Goal: Navigation & Orientation: Find specific page/section

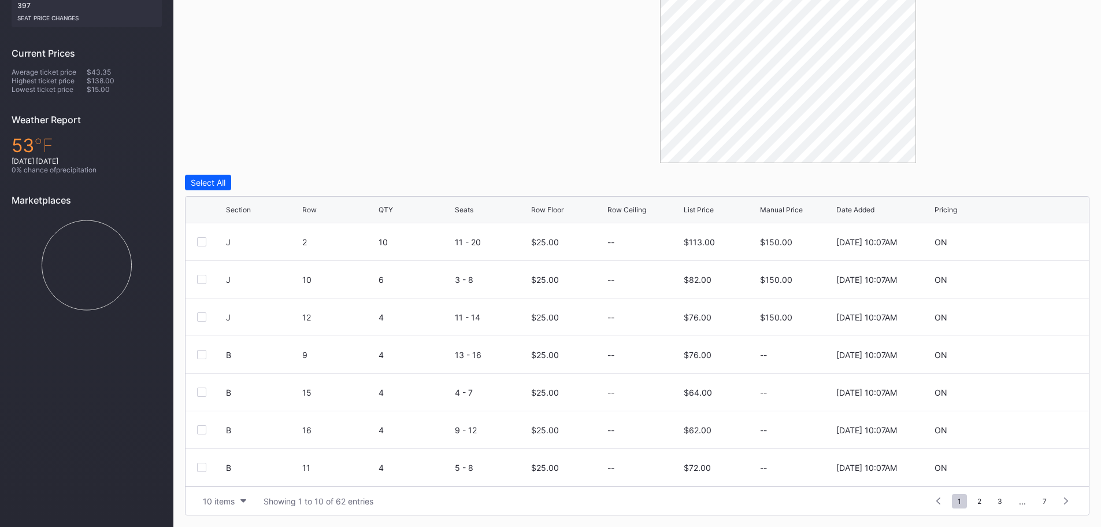
scroll to position [113, 0]
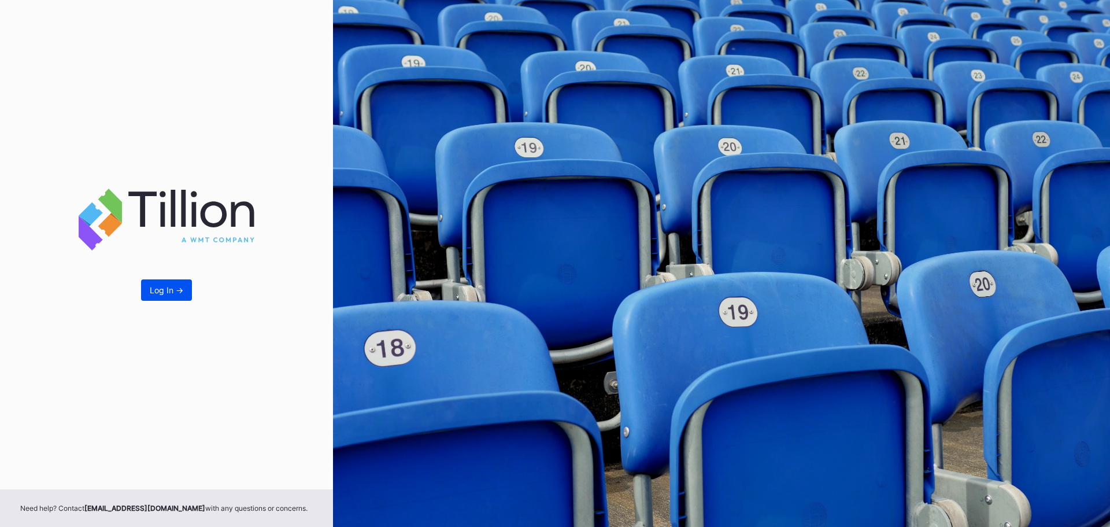
click at [155, 287] on div "Log In ->" at bounding box center [167, 290] width 34 height 10
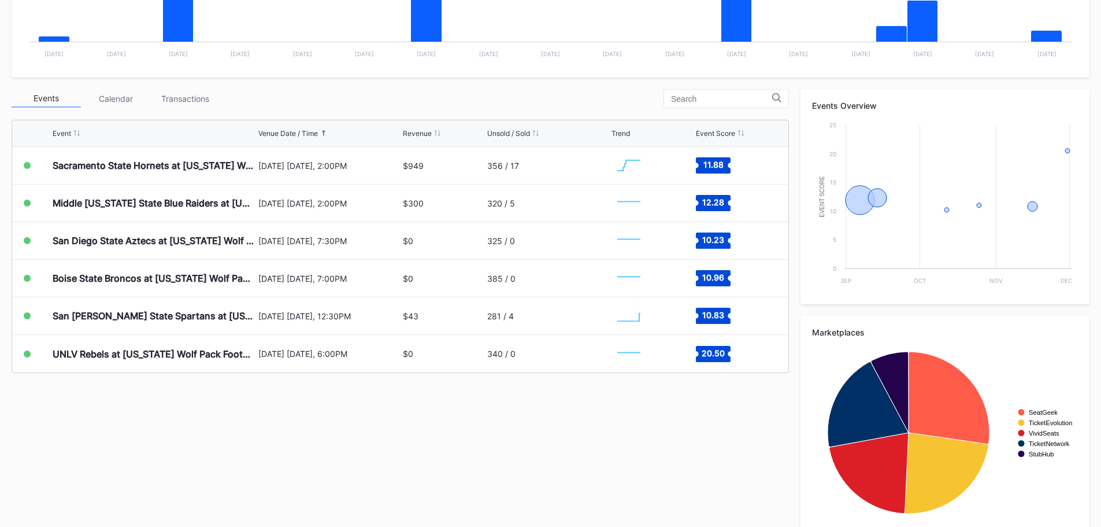
scroll to position [347, 0]
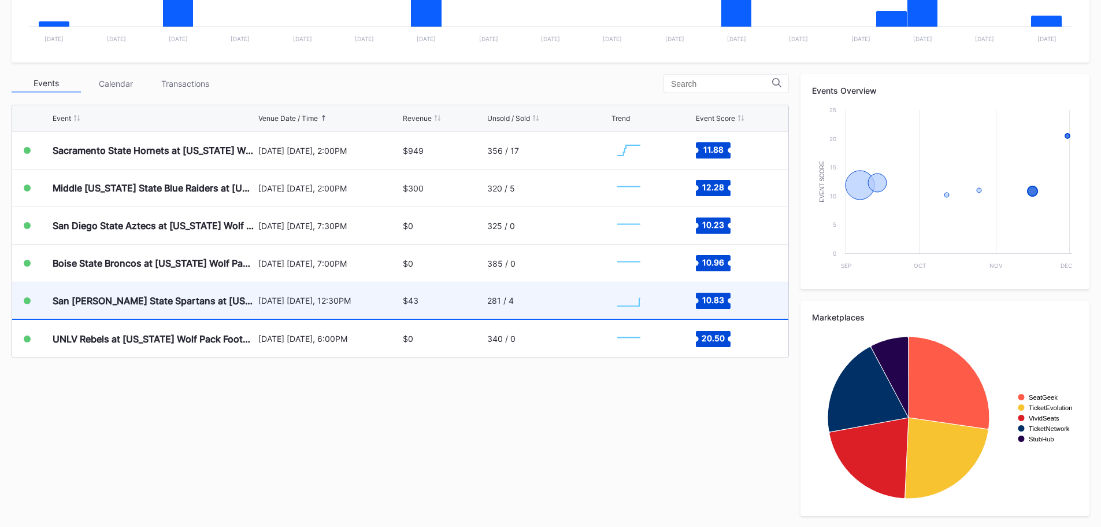
click at [446, 306] on div "$43" at bounding box center [443, 300] width 81 height 36
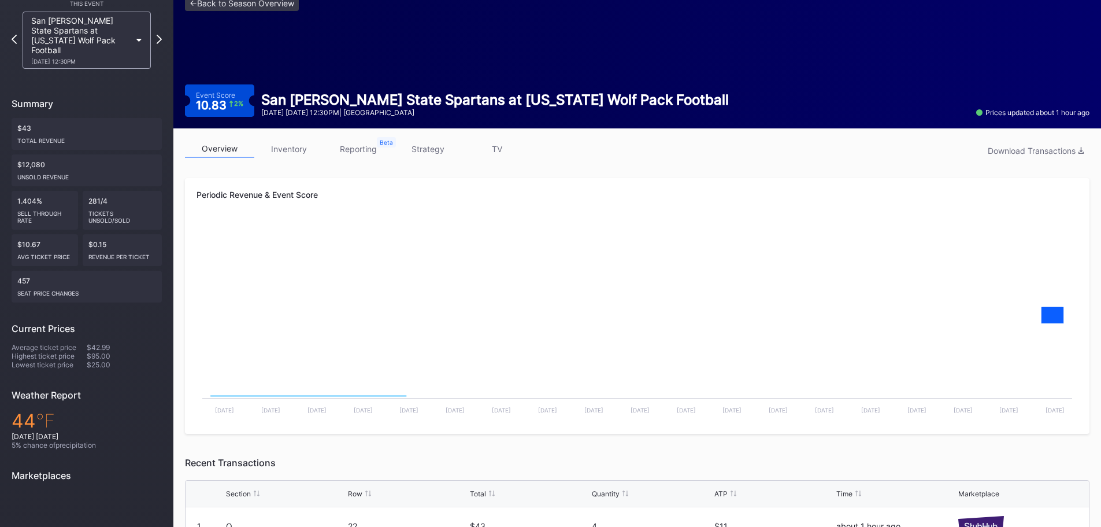
scroll to position [120, 0]
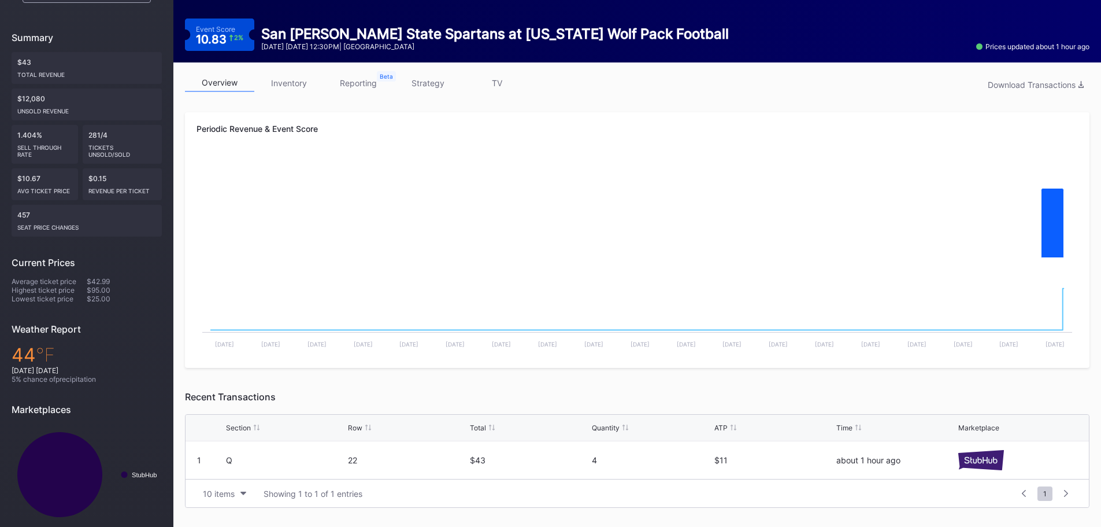
click at [305, 86] on link "inventory" at bounding box center [288, 83] width 69 height 18
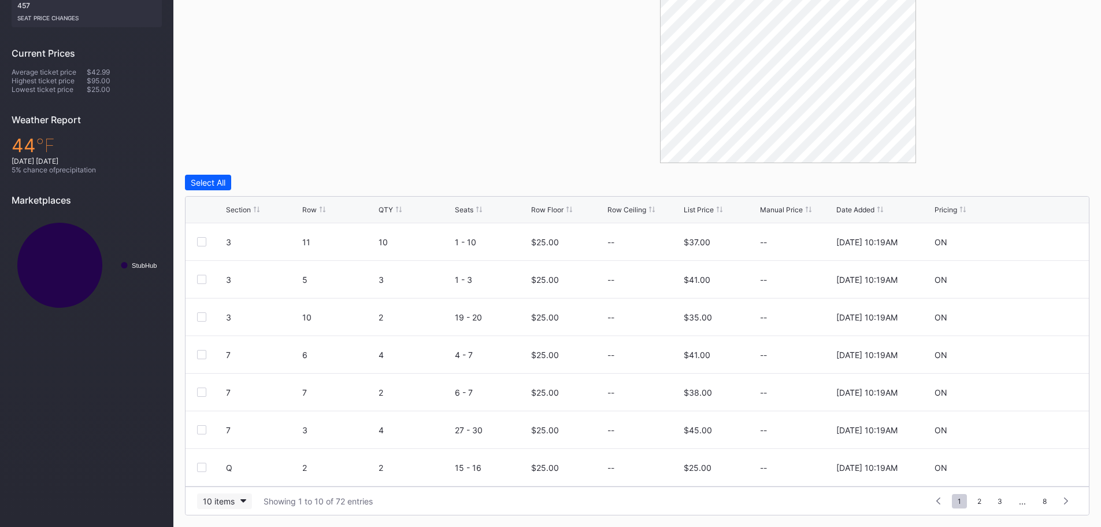
click at [229, 502] on div "10 items" at bounding box center [219, 501] width 32 height 10
click at [222, 479] on div "200 items" at bounding box center [224, 471] width 55 height 21
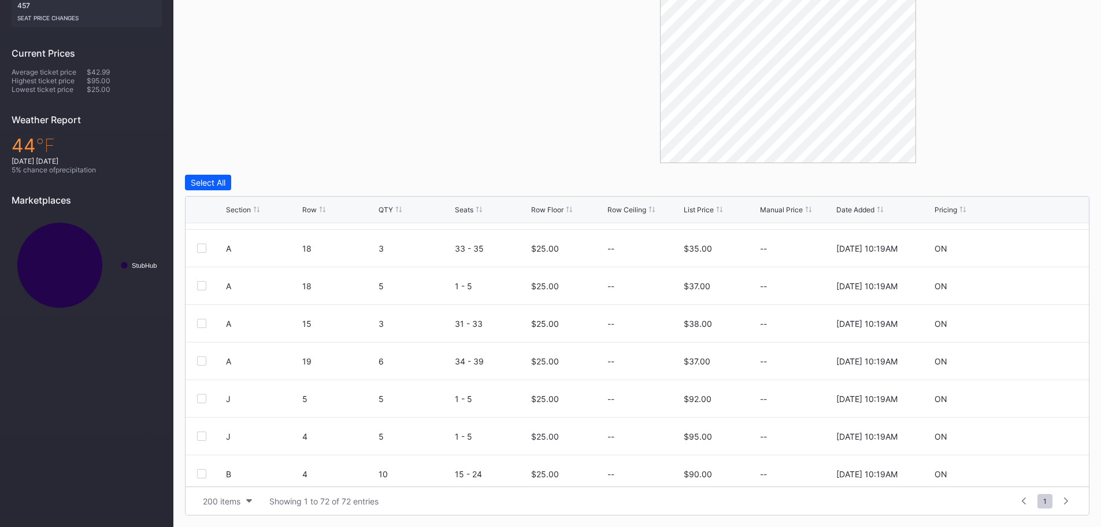
scroll to position [2443, 0]
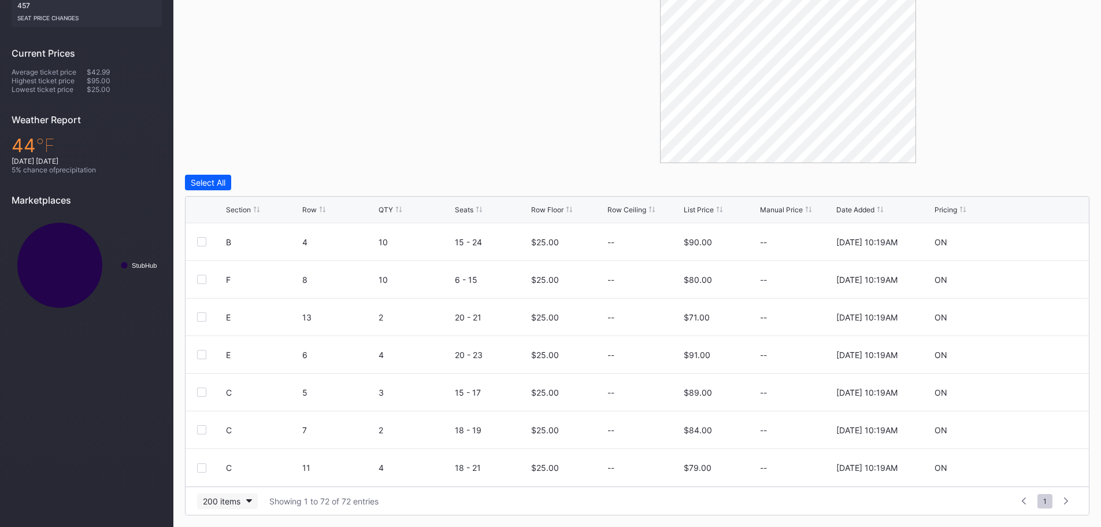
click at [242, 502] on button "200 items" at bounding box center [227, 501] width 61 height 16
click at [299, 501] on div "Showing 1 to 72 of 72 entries" at bounding box center [323, 501] width 109 height 10
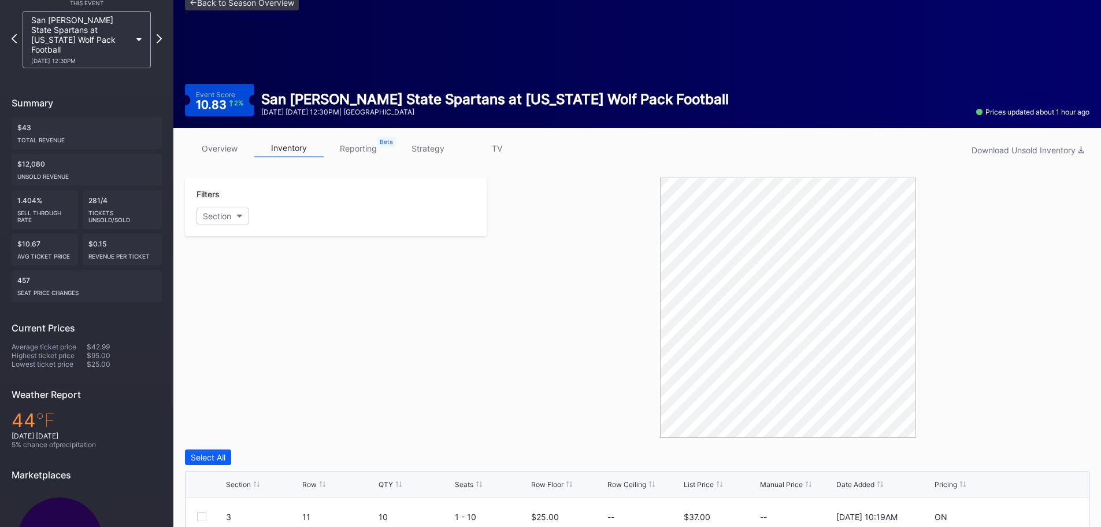
scroll to position [0, 0]
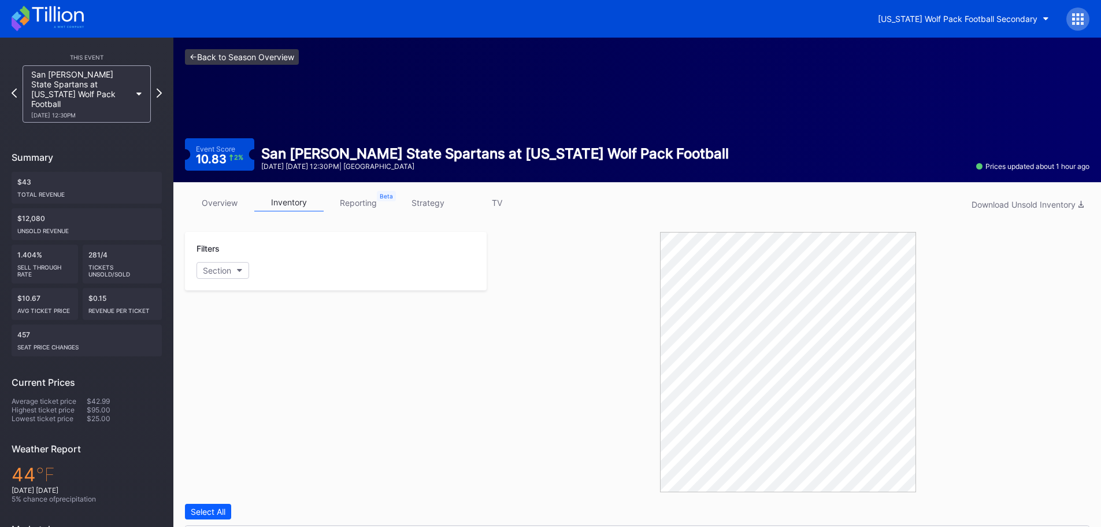
click at [193, 58] on link "<- Back to Season Overview" at bounding box center [242, 57] width 114 height 16
